Goal: Task Accomplishment & Management: Use online tool/utility

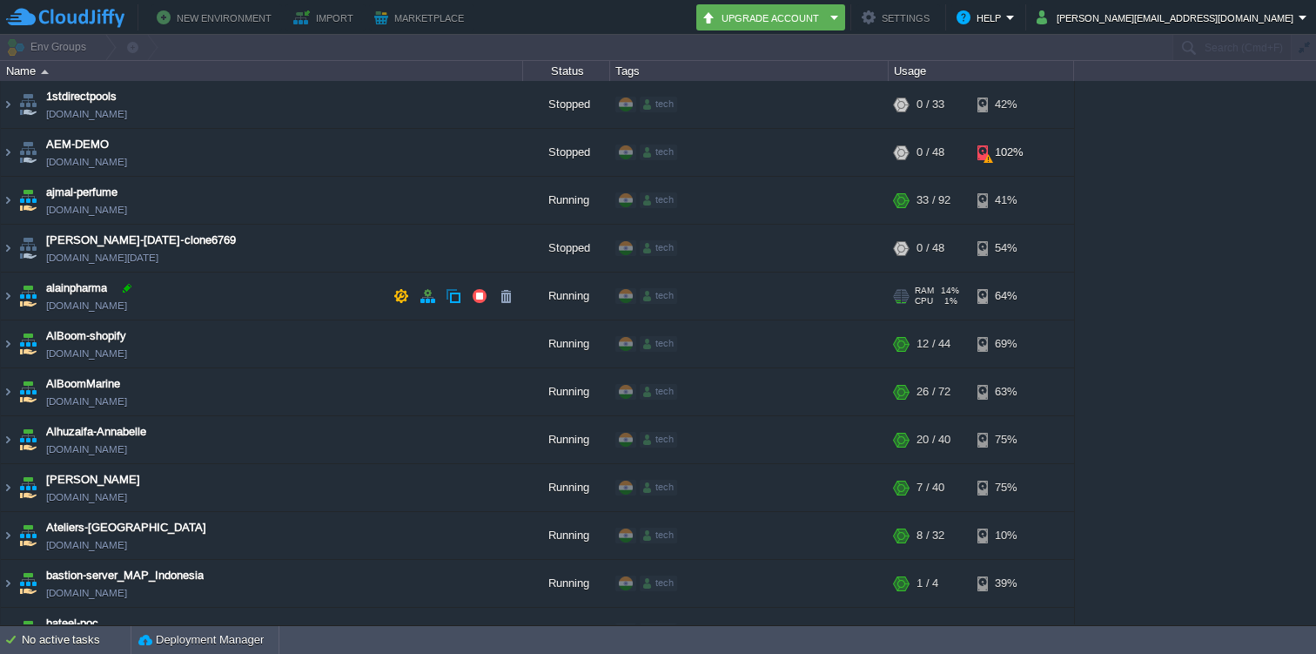
click at [128, 285] on div at bounding box center [127, 288] width 16 height 16
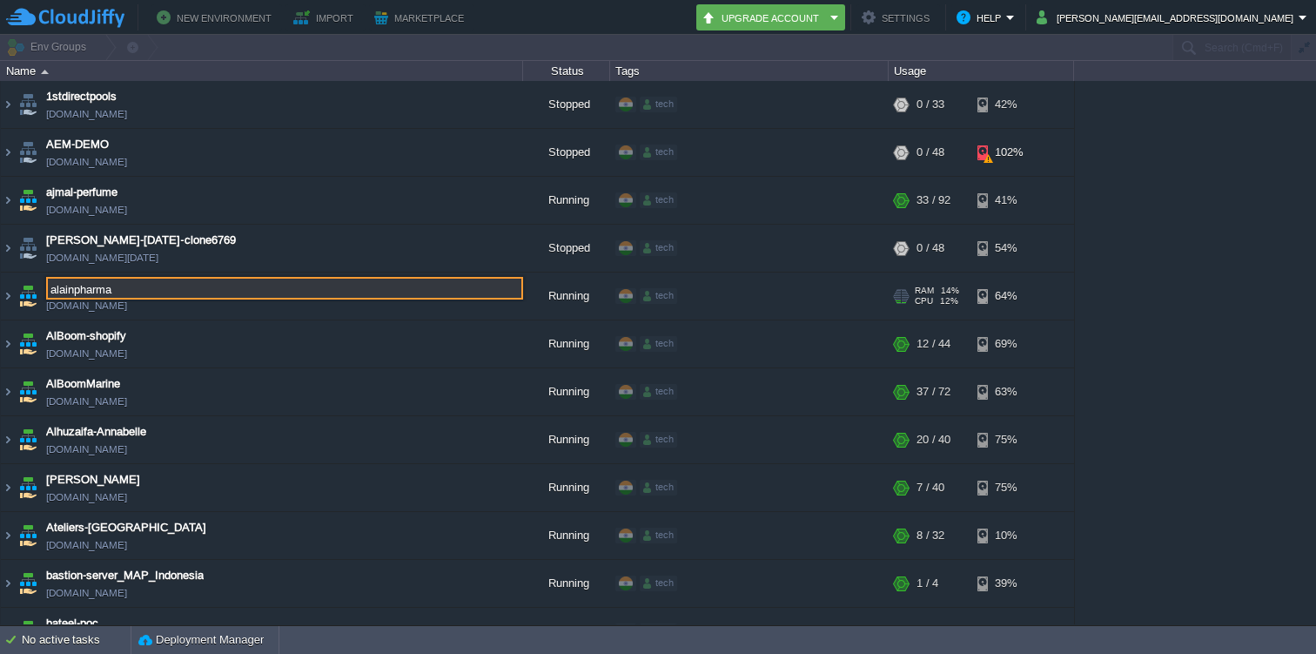
click at [29, 294] on img at bounding box center [28, 295] width 24 height 47
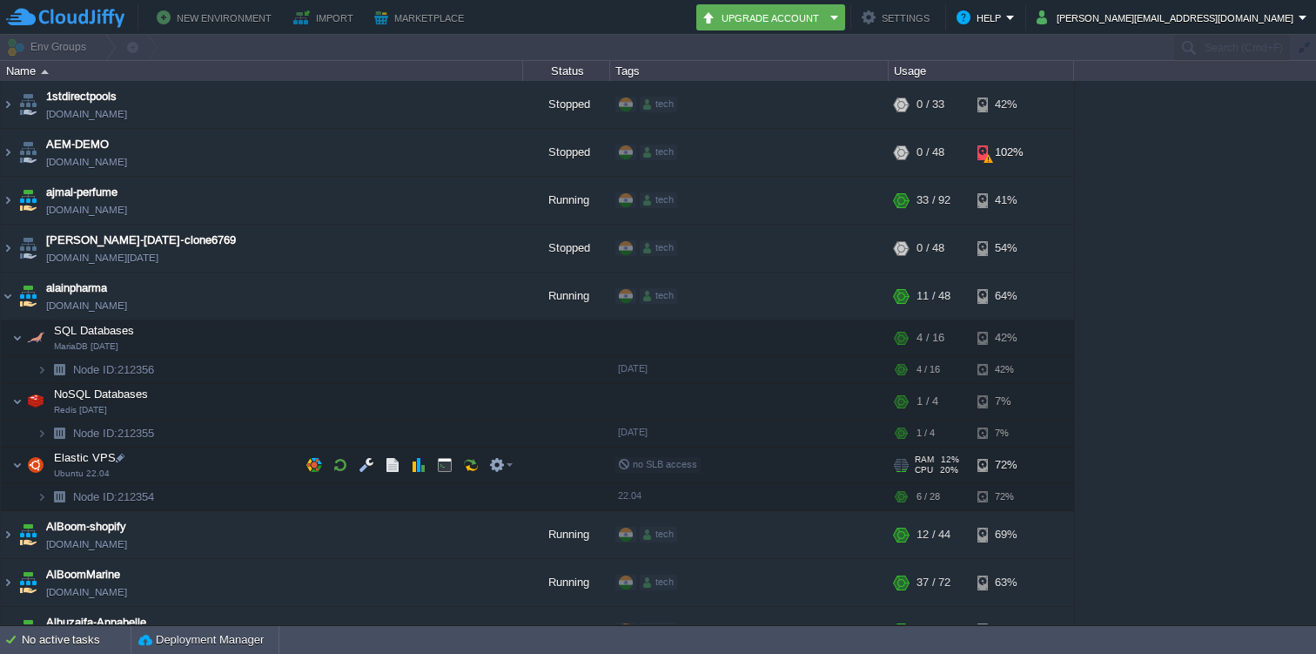
click at [23, 463] on img at bounding box center [35, 464] width 24 height 35
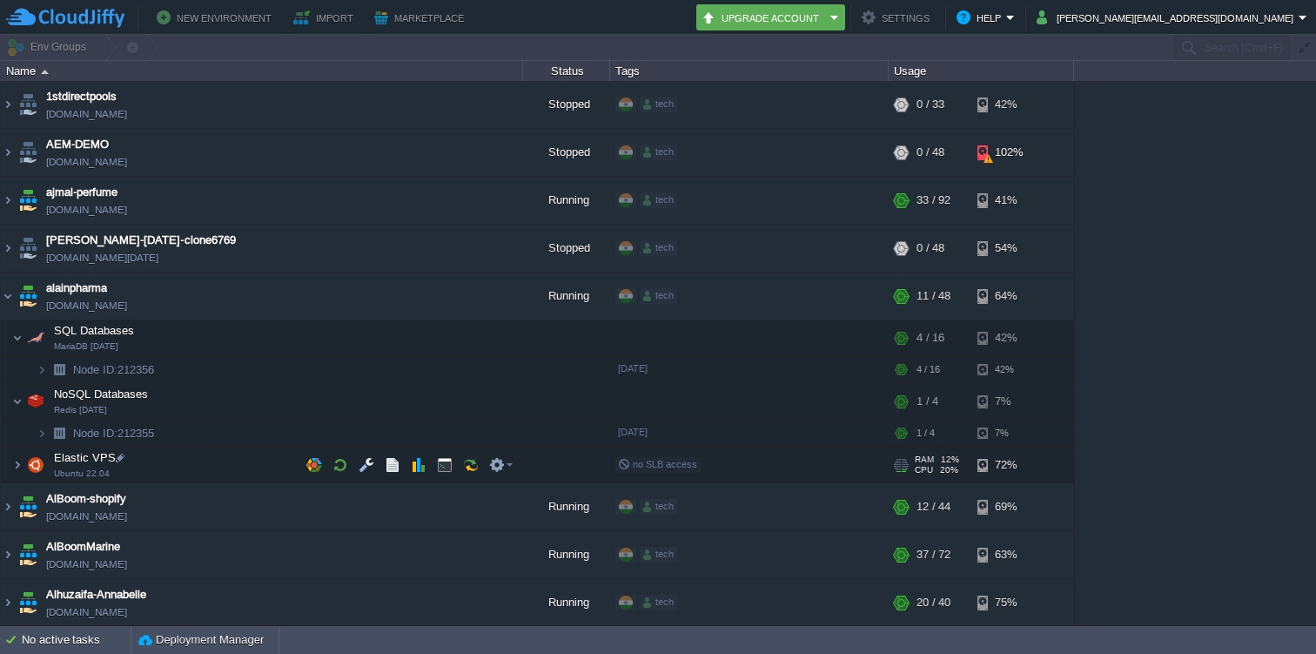
click at [30, 461] on img at bounding box center [35, 464] width 24 height 35
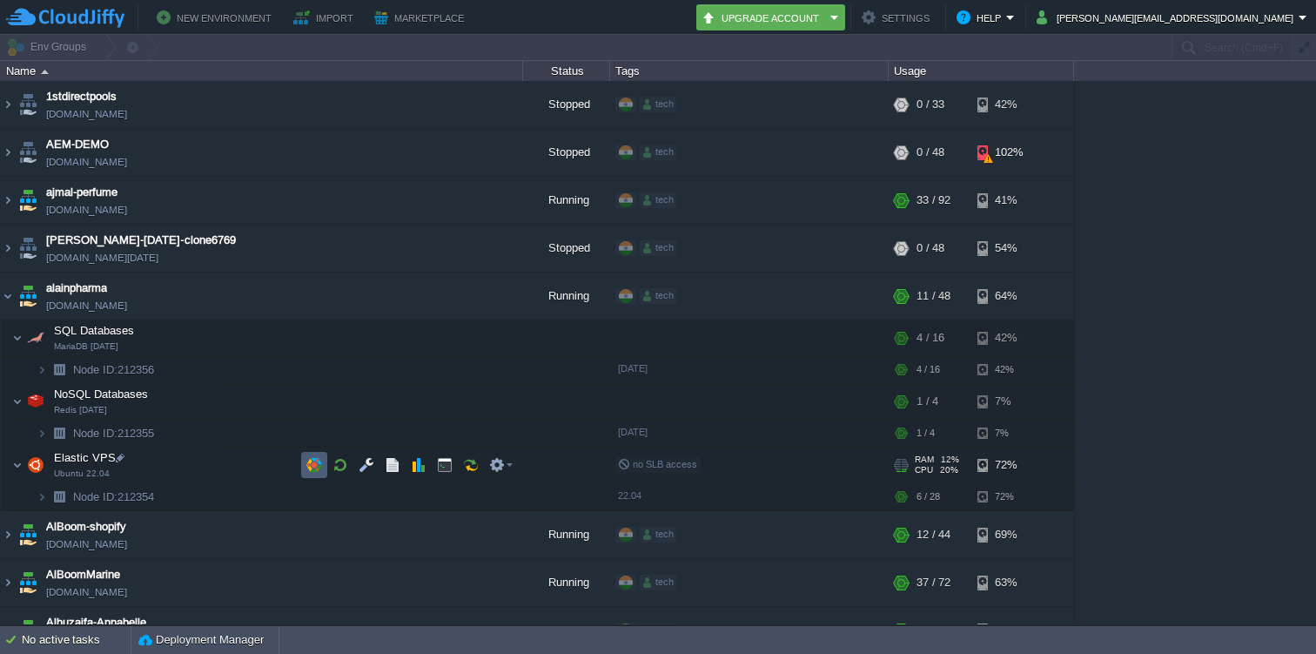
click at [317, 468] on button "button" at bounding box center [314, 465] width 16 height 16
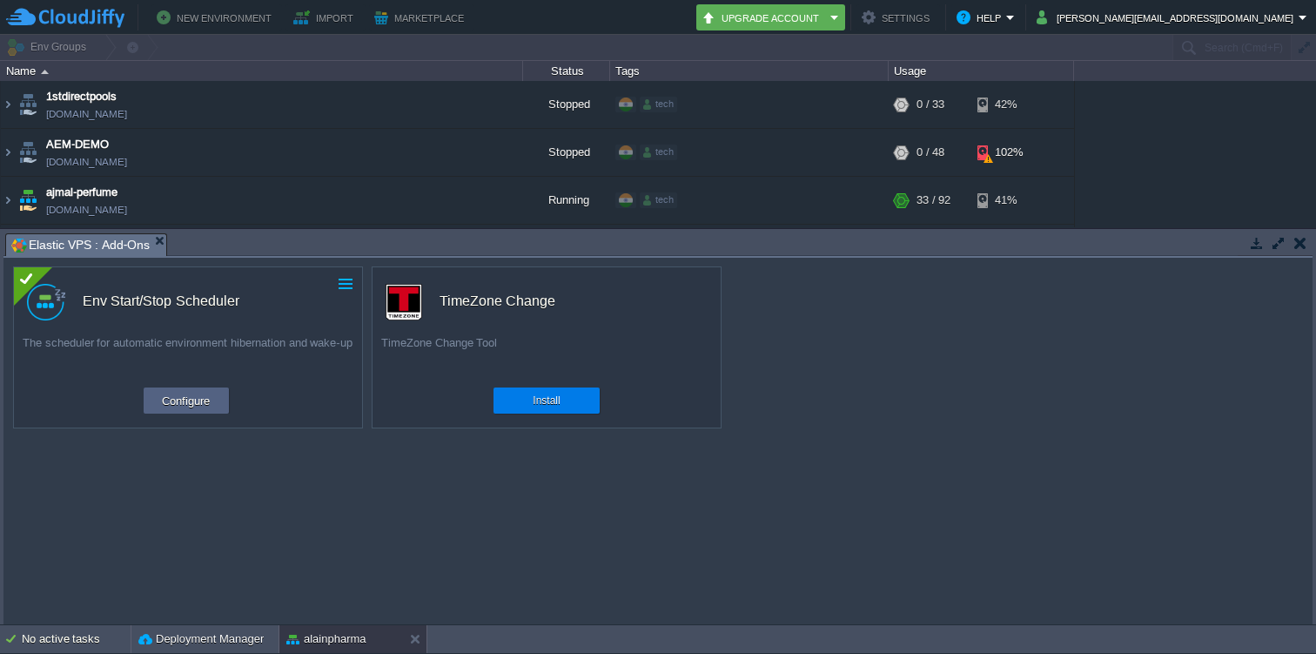
click at [346, 285] on button "button" at bounding box center [346, 284] width 16 height 16
click at [395, 480] on div "custom Env Start/Stop Scheduler The scheduler for automatic environment hiberna…" at bounding box center [657, 441] width 1309 height 366
click at [211, 399] on button "Configure" at bounding box center [186, 400] width 58 height 21
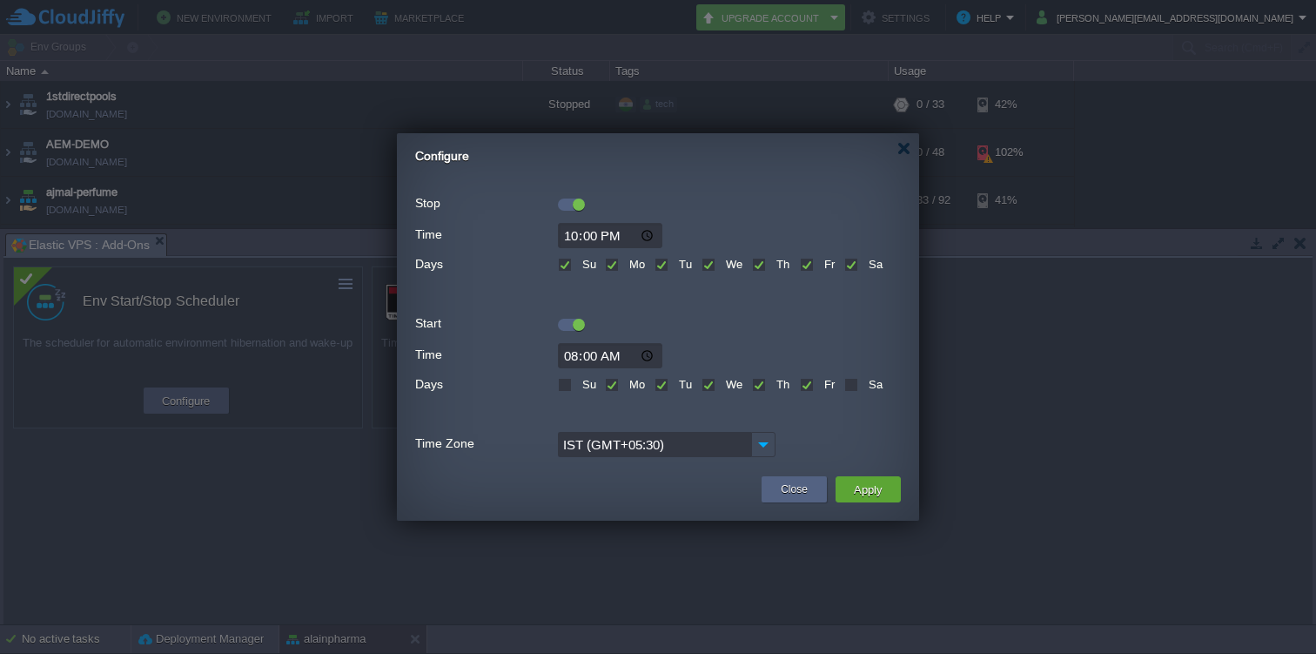
click at [572, 384] on div "Su" at bounding box center [577, 382] width 38 height 20
click at [578, 385] on label "Su" at bounding box center [587, 384] width 18 height 13
click at [560, 385] on input "Su" at bounding box center [563, 385] width 11 height 11
checkbox input "true"
click at [864, 386] on label "Sa" at bounding box center [873, 384] width 18 height 13
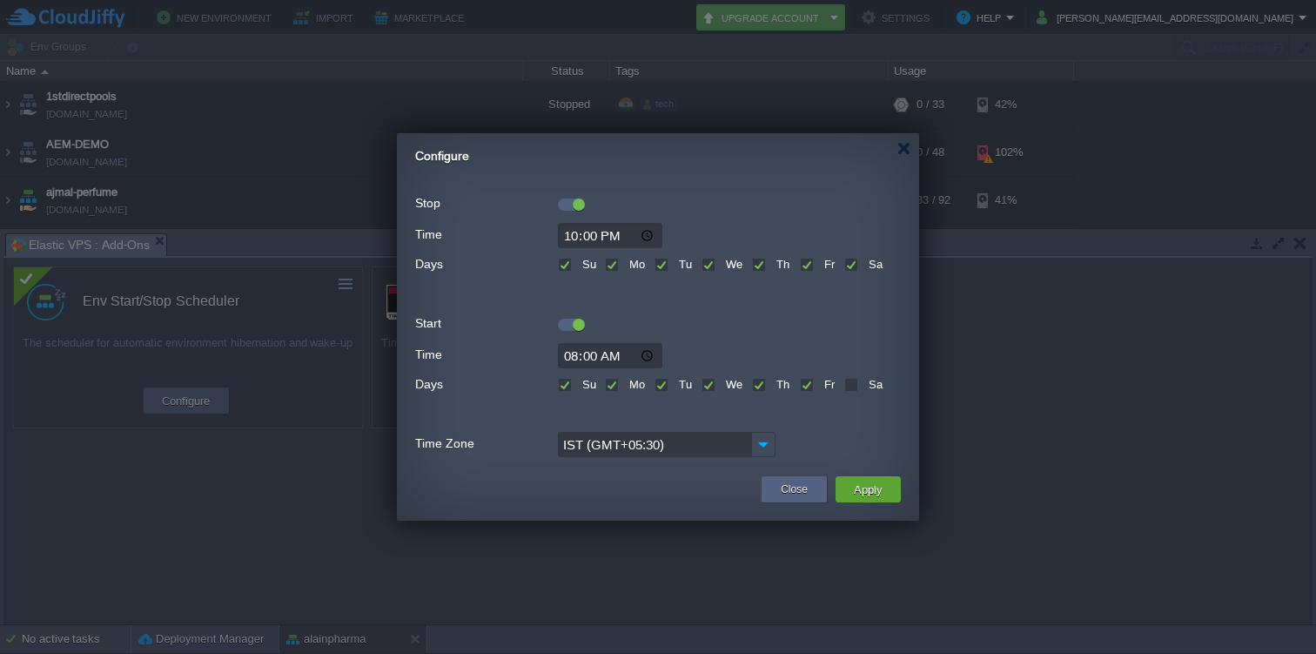
click at [852, 386] on input "Sa" at bounding box center [849, 385] width 11 height 11
checkbox input "true"
click at [869, 493] on button "Apply" at bounding box center [868, 489] width 39 height 21
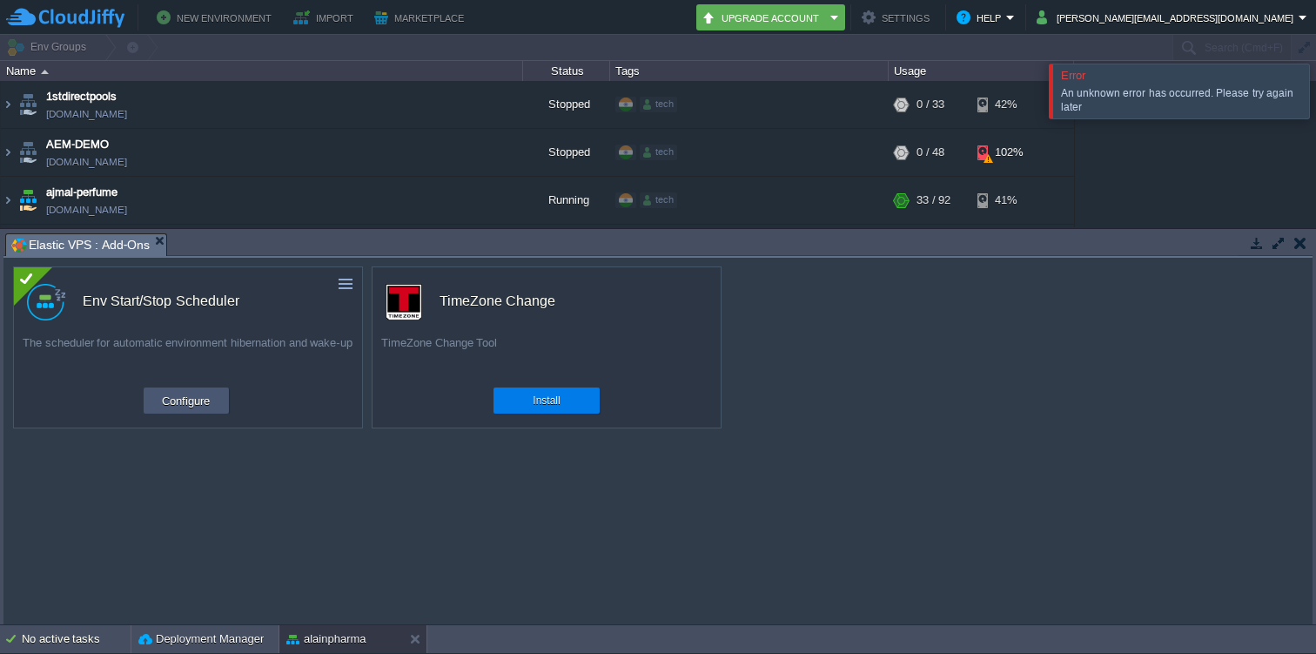
click at [207, 396] on button "Configure" at bounding box center [186, 400] width 58 height 21
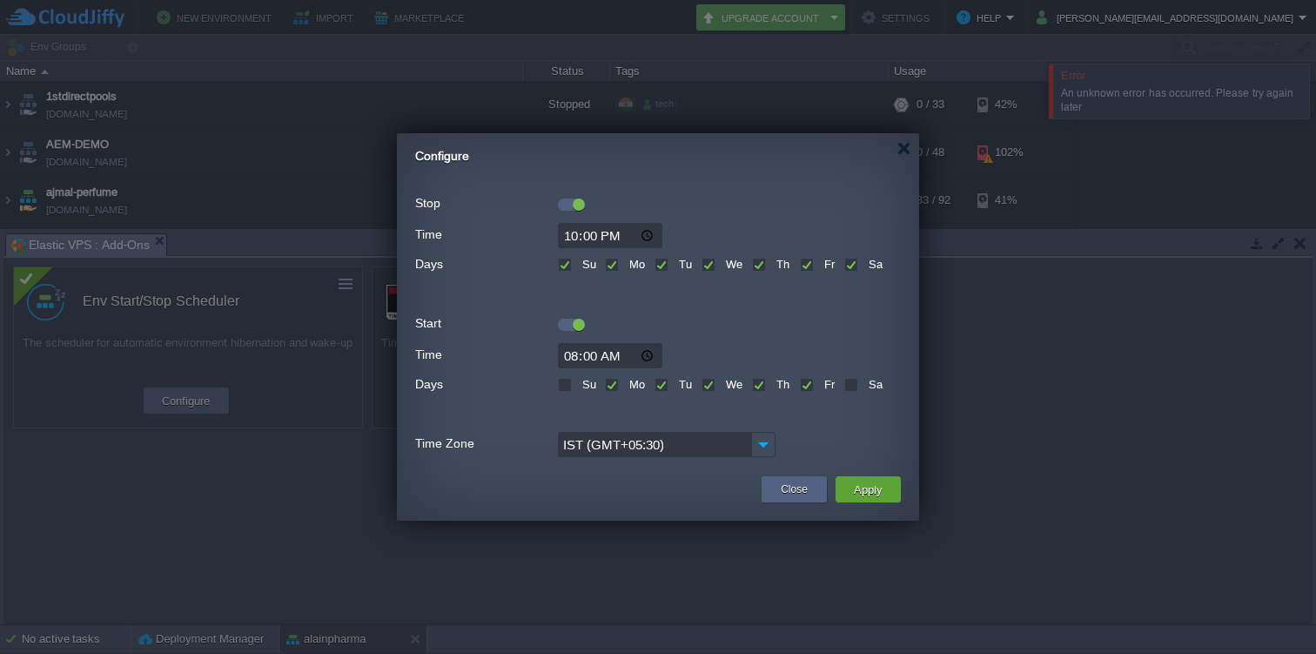
click at [578, 382] on label "Su" at bounding box center [587, 384] width 18 height 13
click at [567, 382] on input "Su" at bounding box center [563, 385] width 11 height 11
checkbox input "true"
click at [857, 389] on div "Sa" at bounding box center [863, 382] width 38 height 20
click at [864, 388] on label "Sa" at bounding box center [873, 384] width 18 height 13
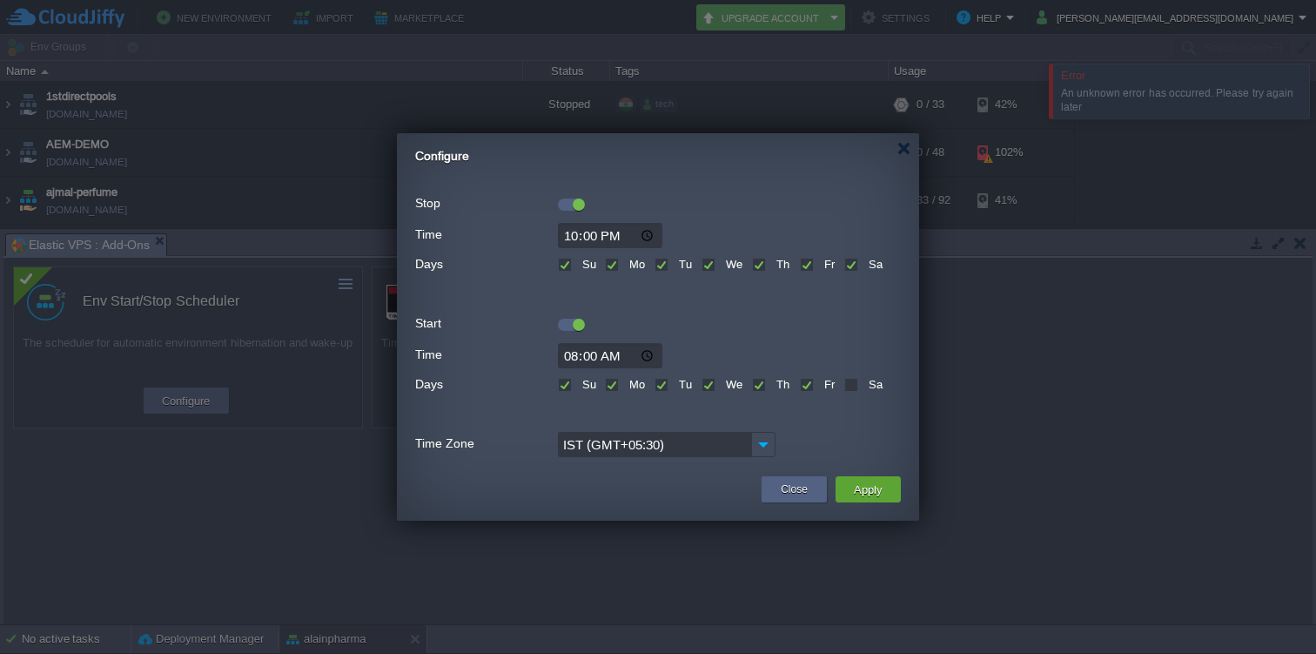
click at [854, 388] on input "Sa" at bounding box center [849, 385] width 11 height 11
checkbox input "true"
click at [870, 487] on button "Apply" at bounding box center [868, 489] width 39 height 21
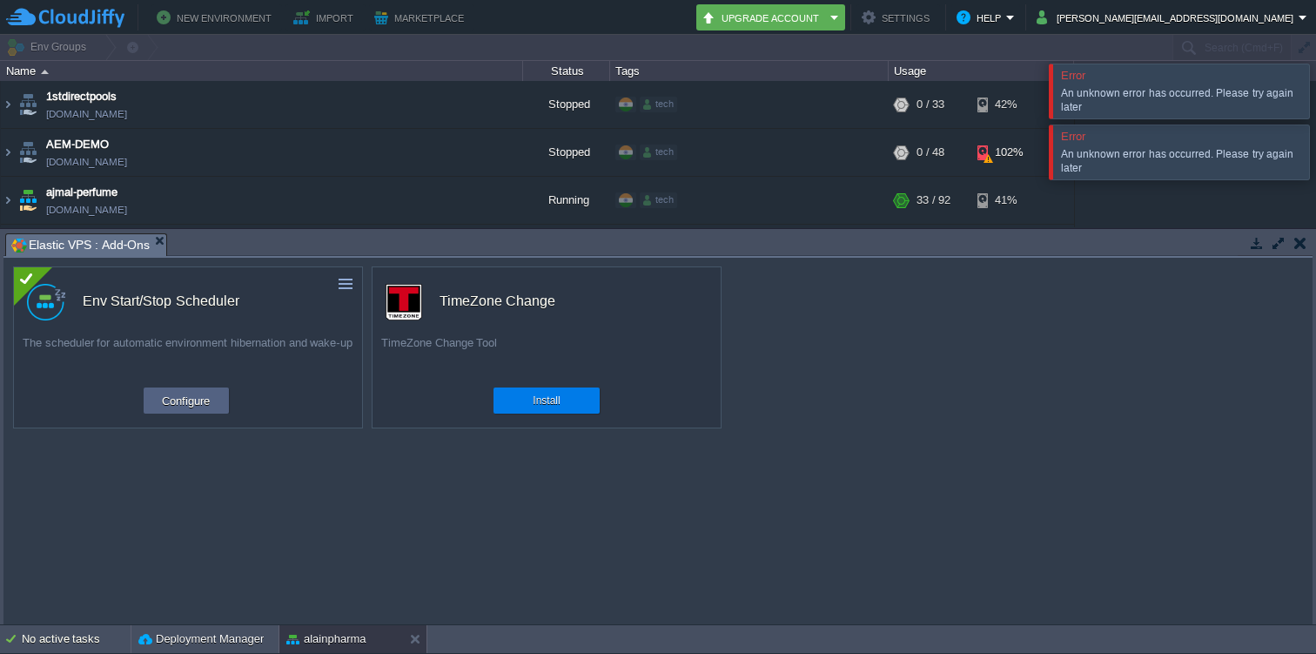
click at [1315, 88] on div at bounding box center [1337, 91] width 0 height 54
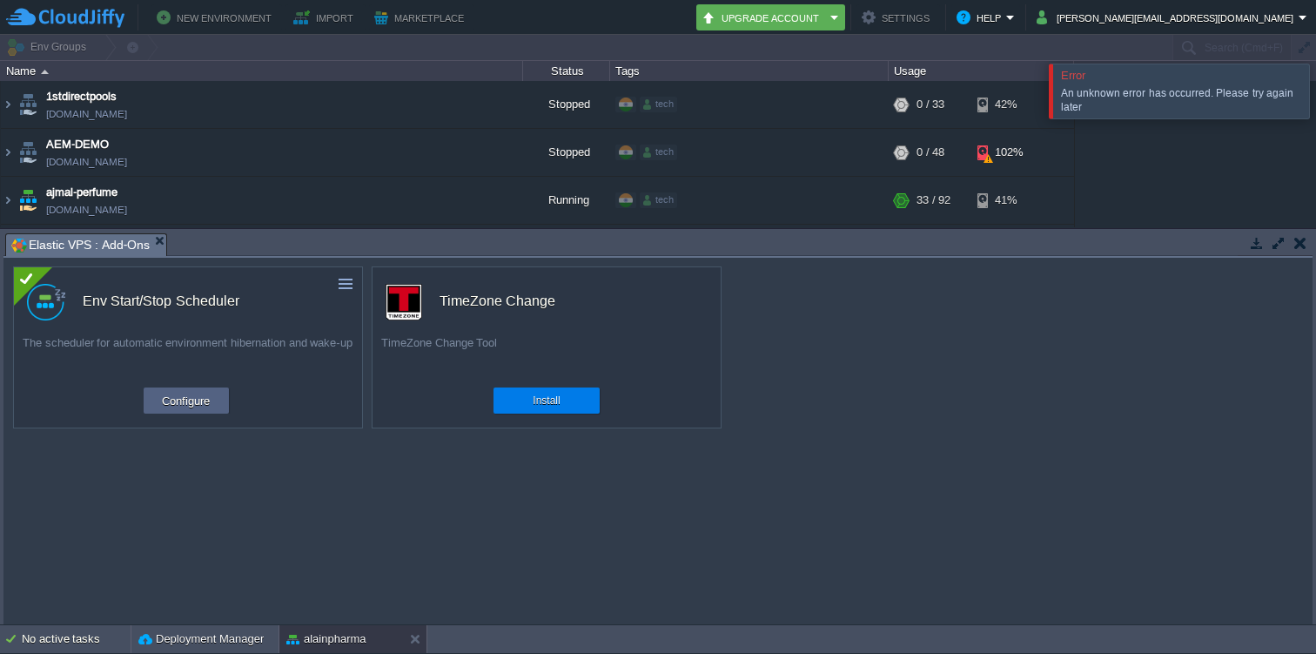
click at [1315, 90] on div at bounding box center [1337, 91] width 0 height 54
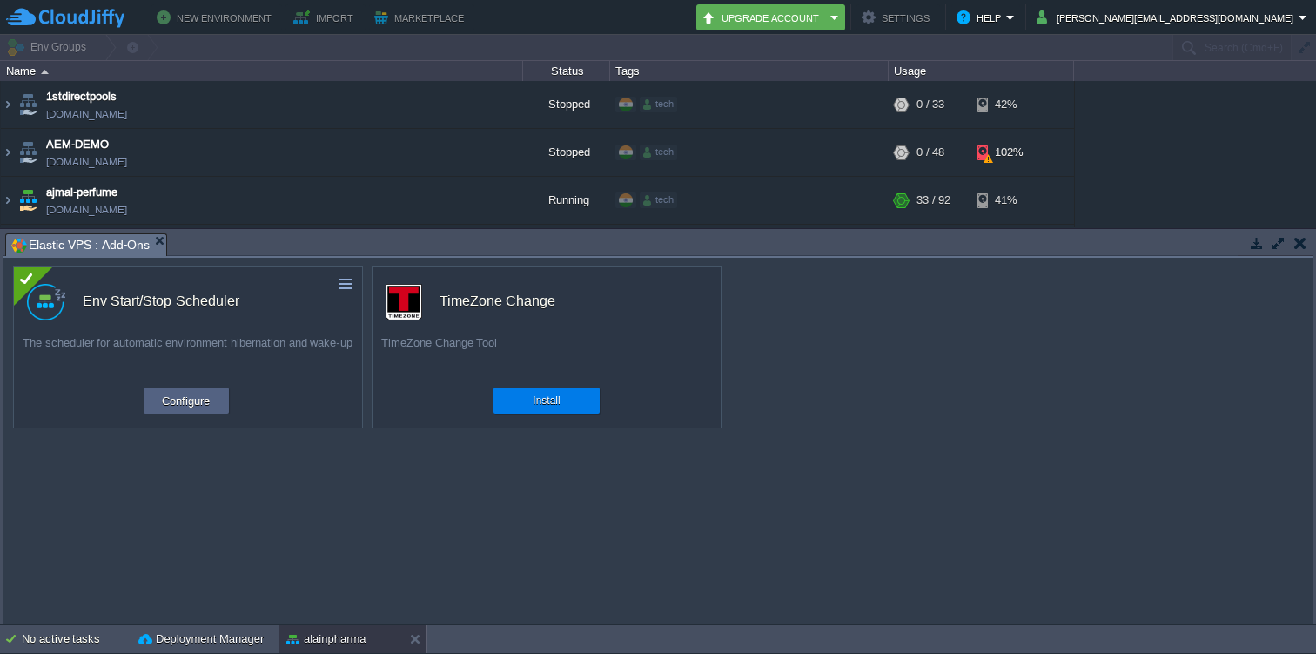
click at [1302, 243] on button "button" at bounding box center [1300, 243] width 12 height 16
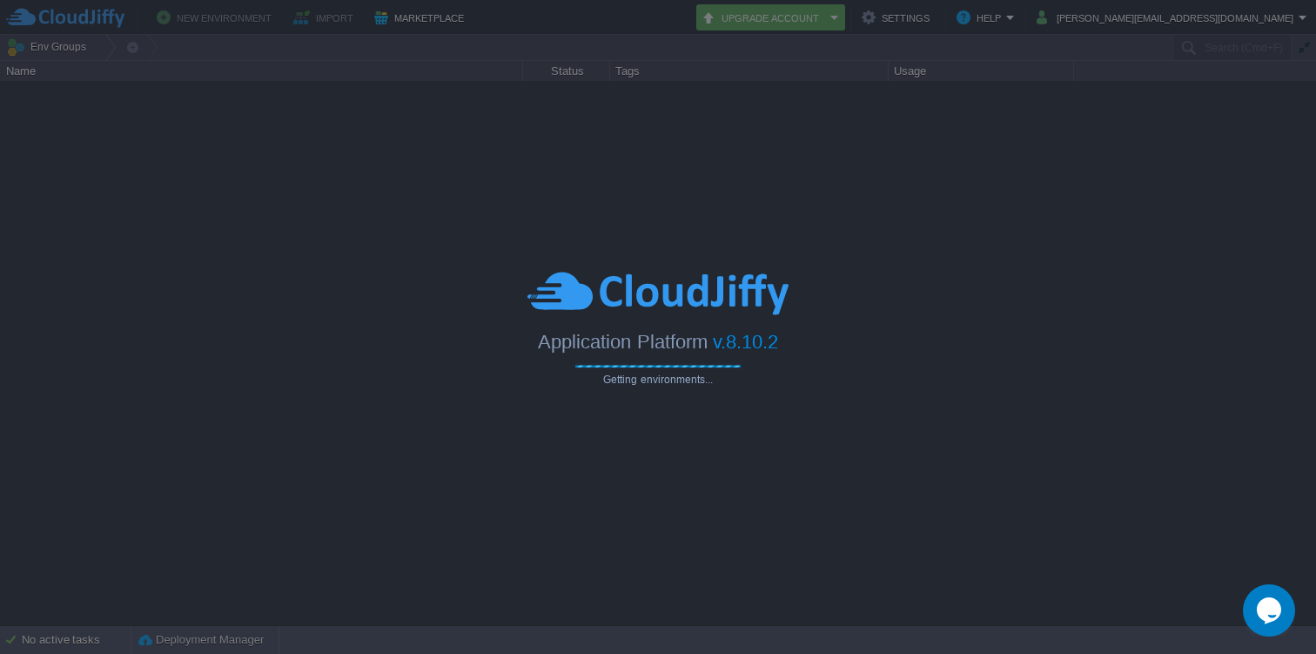
type input "Search (Cmd+F)"
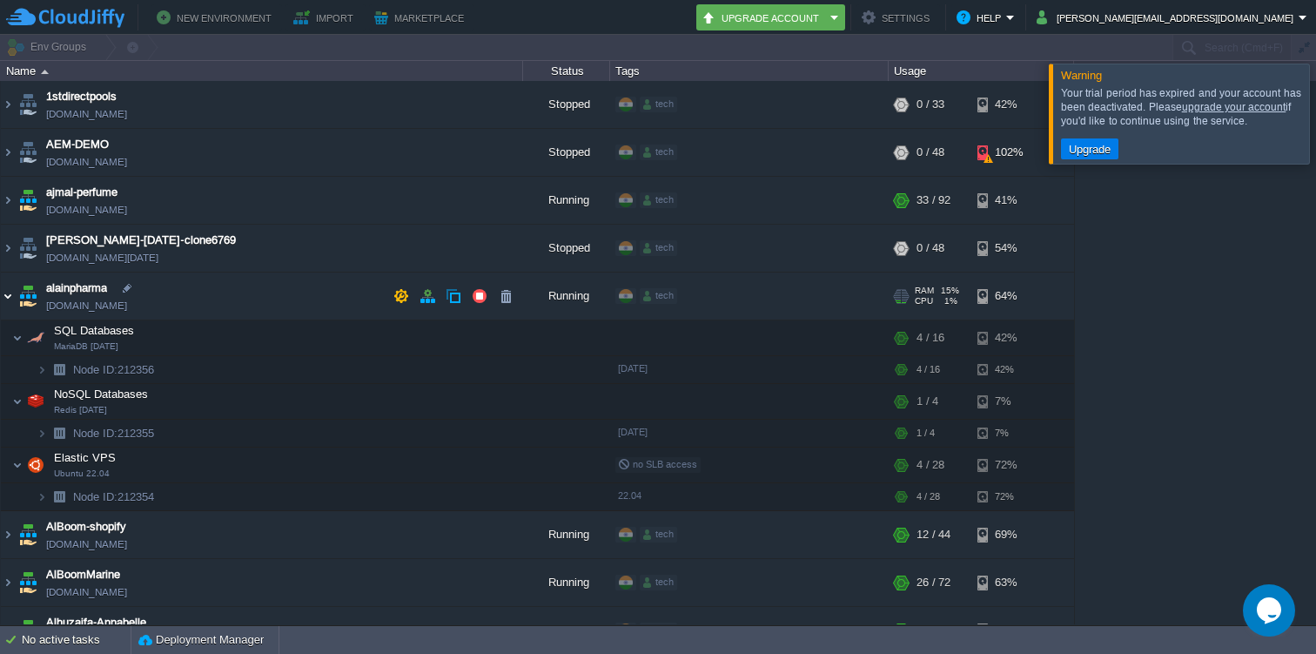
click at [10, 295] on img at bounding box center [8, 295] width 14 height 47
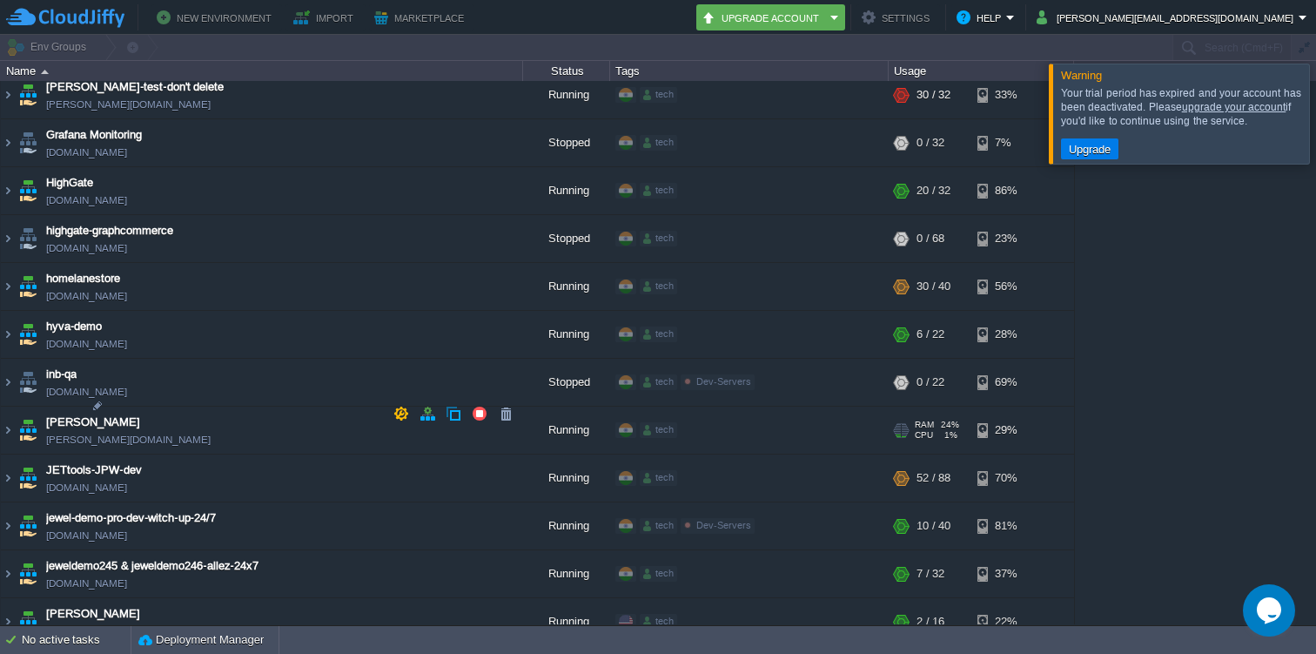
scroll to position [2329, 0]
